Goal: Use online tool/utility: Utilize a website feature to perform a specific function

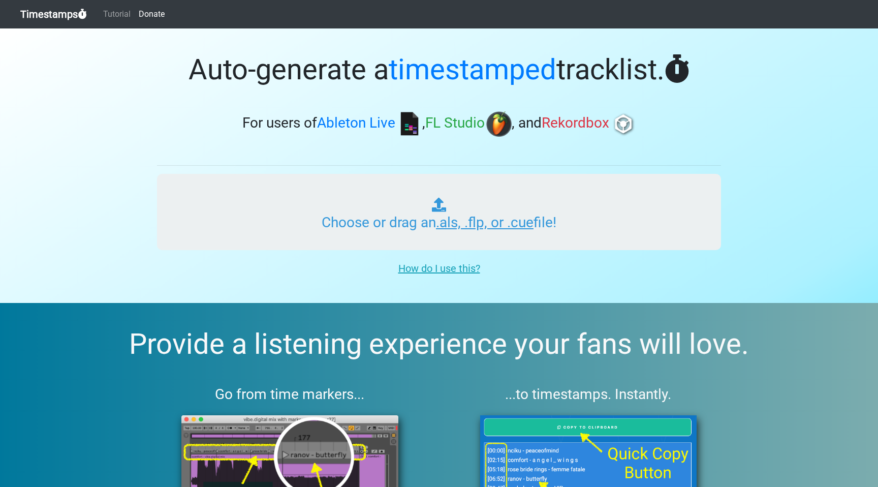
click at [450, 205] on input "Choose or drag an .als, .flp, or .cue file!" at bounding box center [439, 212] width 564 height 76
type input "C:\fakepath\Episode 5.als"
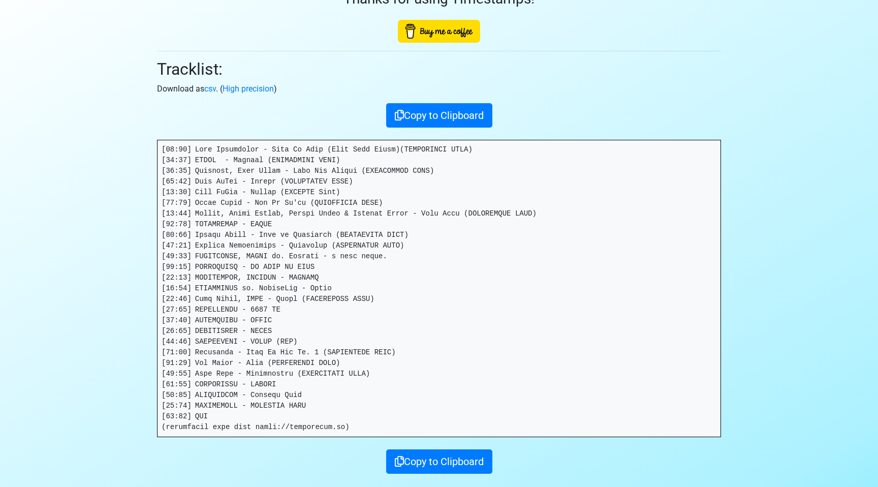
scroll to position [64, 0]
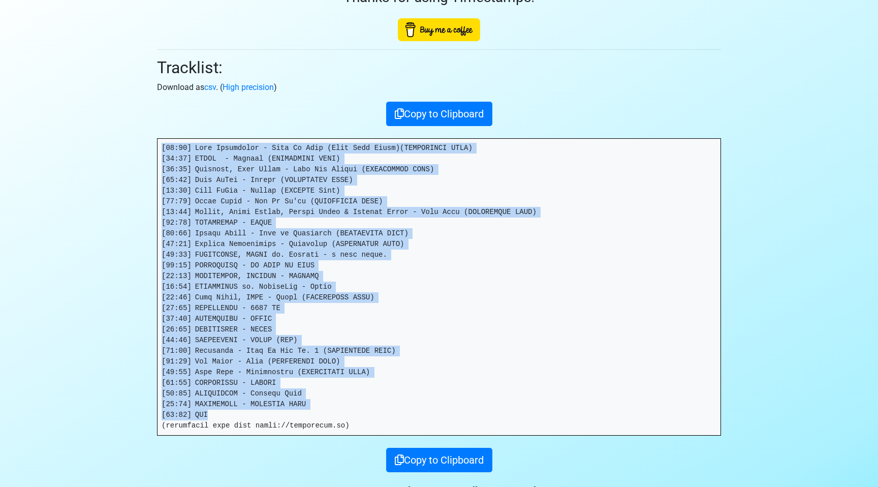
drag, startPoint x: 162, startPoint y: 147, endPoint x: 397, endPoint y: 415, distance: 355.6
click at [397, 415] on pre at bounding box center [438, 287] width 563 height 296
click at [322, 394] on pre at bounding box center [438, 287] width 563 height 296
drag, startPoint x: 330, startPoint y: 404, endPoint x: 161, endPoint y: 141, distance: 312.6
click at [161, 141] on pre at bounding box center [438, 287] width 563 height 296
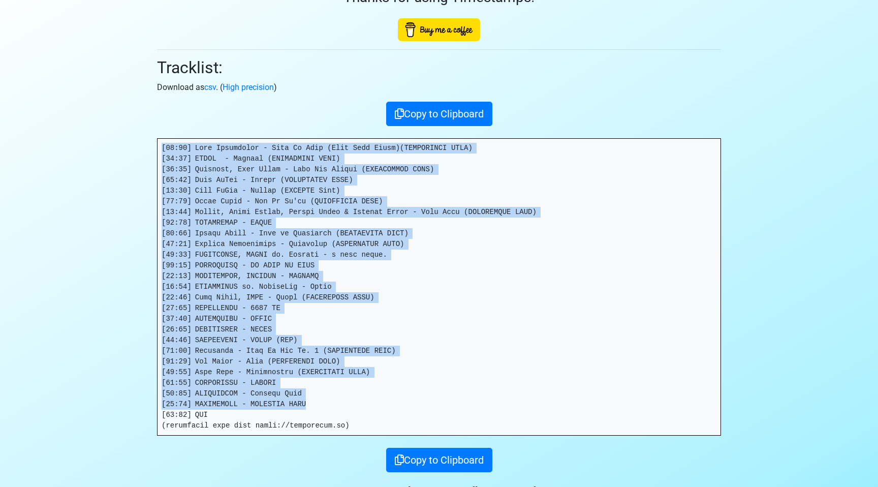
copy pre "[93:21] Lore Ipsumdolor - Sita Co Adip (Elit Sedd Eiusm)(TEMPORINCI UTLA) [36:4…"
